Goal: Information Seeking & Learning: Learn about a topic

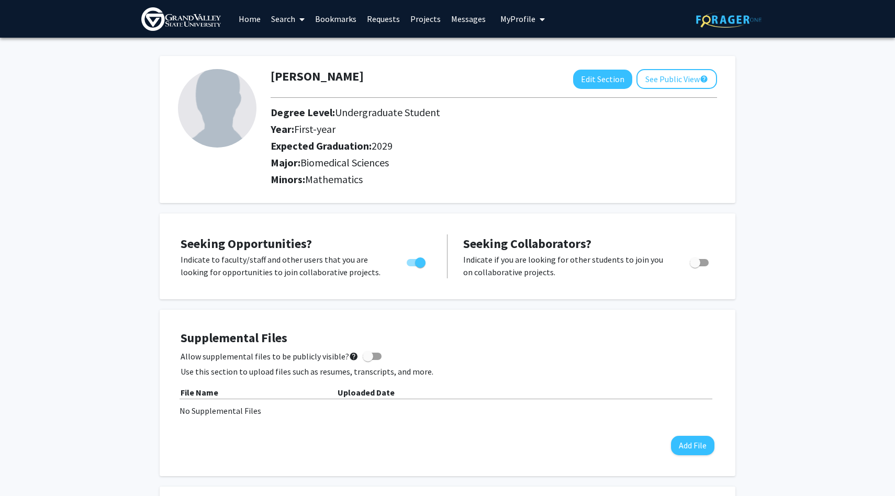
click at [253, 18] on link "Home" at bounding box center [249, 19] width 32 height 37
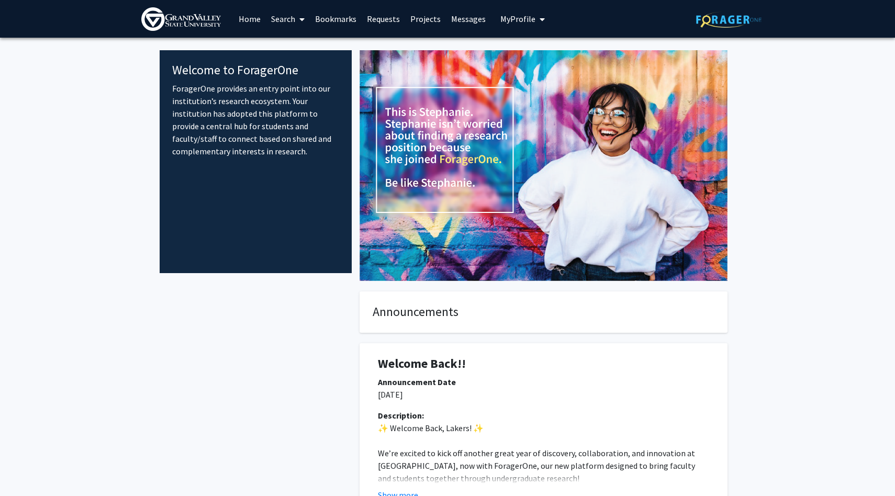
click at [276, 16] on link "Search" at bounding box center [288, 19] width 44 height 37
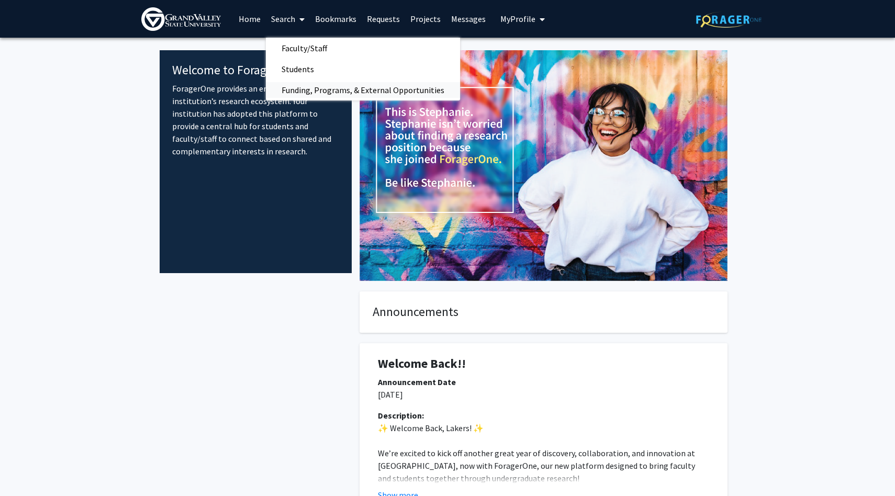
click at [301, 91] on span "Funding, Programs, & External Opportunities" at bounding box center [363, 90] width 194 height 21
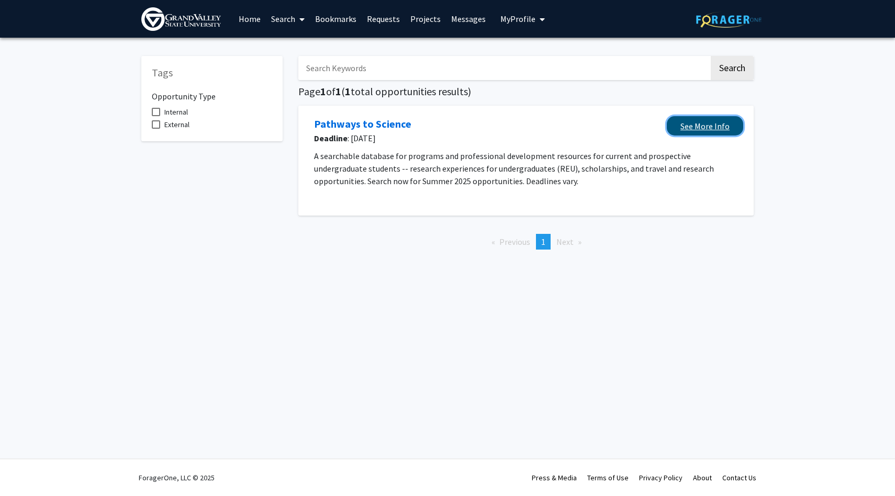
click at [685, 126] on link "See More Info" at bounding box center [705, 125] width 76 height 19
